Goal: Transaction & Acquisition: Purchase product/service

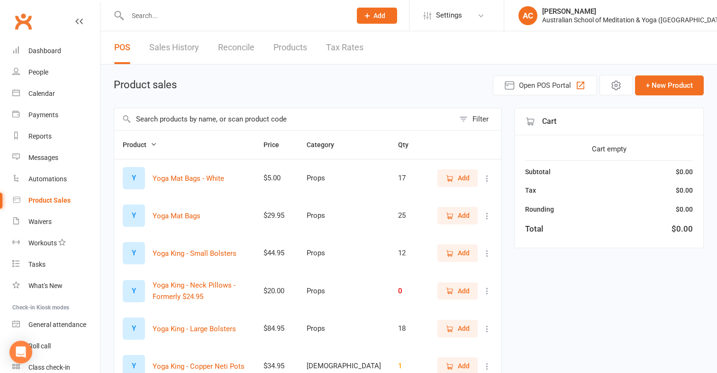
select select "100"
click at [241, 122] on input "text" at bounding box center [284, 119] width 340 height 22
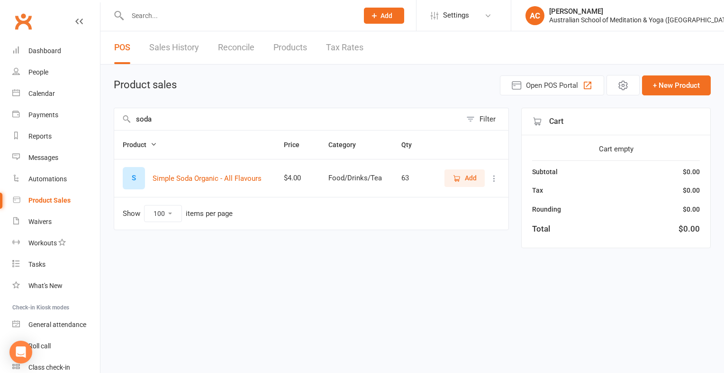
type input "soda"
click at [456, 178] on icon "button" at bounding box center [457, 178] width 9 height 9
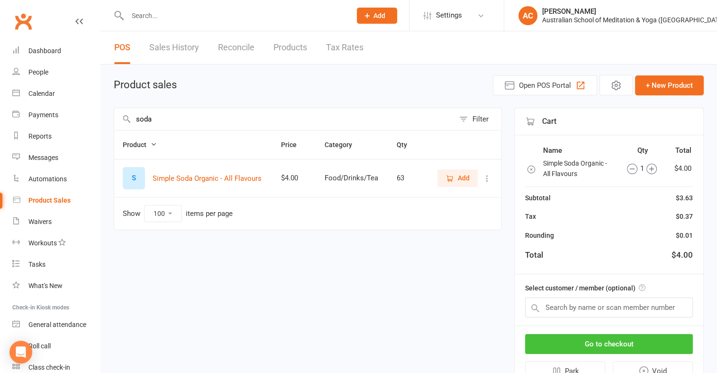
click at [581, 338] on button "Go to checkout" at bounding box center [609, 344] width 168 height 20
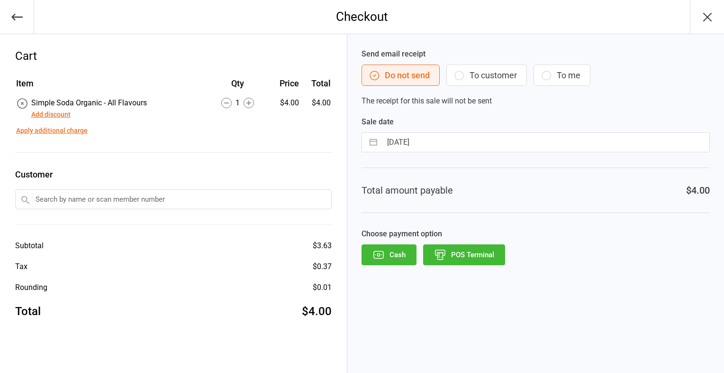
click at [472, 263] on button "POS Terminal" at bounding box center [464, 254] width 82 height 21
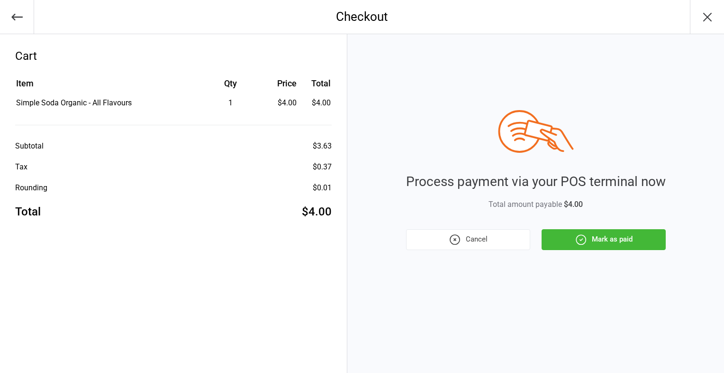
click at [578, 244] on icon "button" at bounding box center [581, 239] width 12 height 12
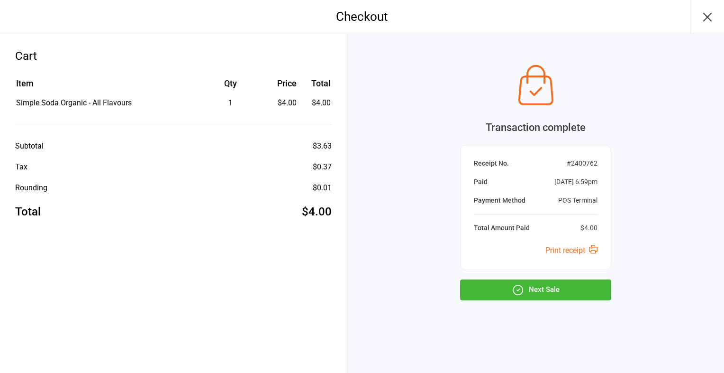
click at [580, 290] on button "Next Sale" at bounding box center [535, 289] width 151 height 21
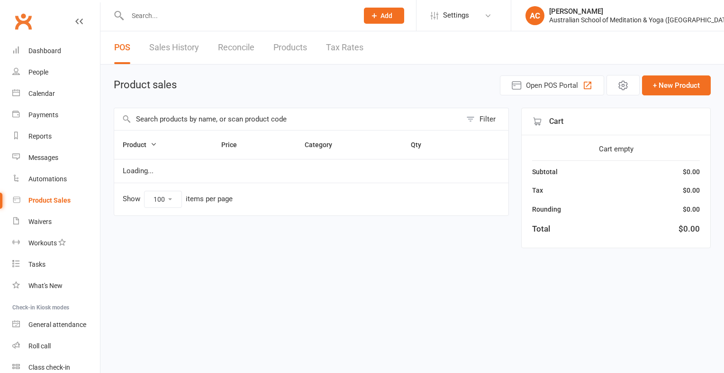
select select "100"
